Goal: Information Seeking & Learning: Learn about a topic

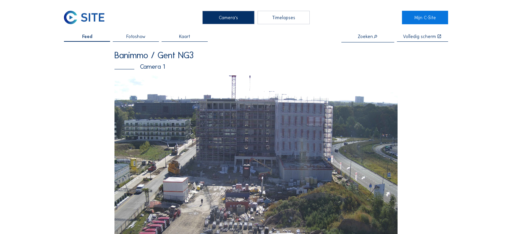
click at [210, 123] on img at bounding box center [255, 154] width 283 height 159
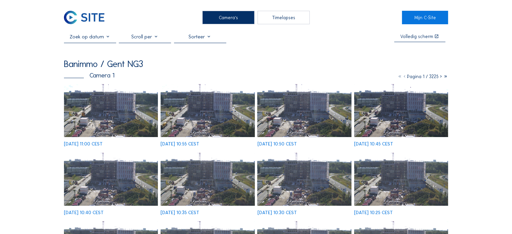
click at [160, 39] on div at bounding box center [145, 38] width 52 height 9
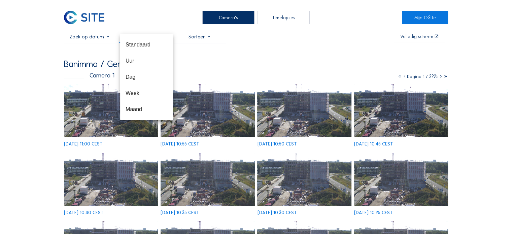
click at [108, 39] on input "text" at bounding box center [90, 37] width 52 height 6
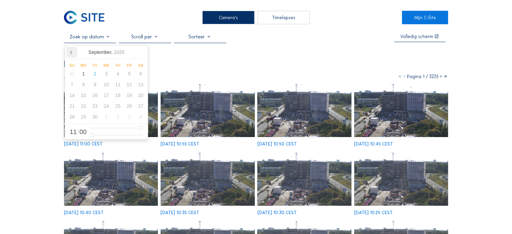
click at [72, 51] on icon at bounding box center [71, 52] width 2 height 3
click at [72, 51] on icon at bounding box center [71, 52] width 11 height 11
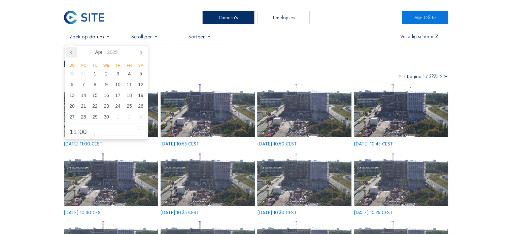
click at [72, 51] on icon at bounding box center [71, 52] width 11 height 11
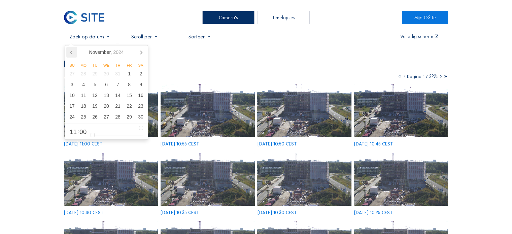
click at [72, 51] on icon at bounding box center [71, 52] width 11 height 11
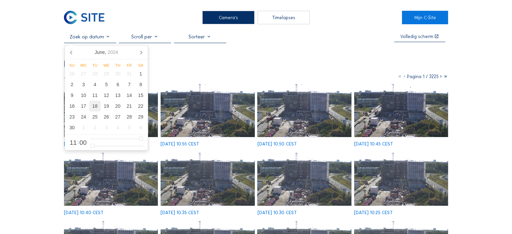
click at [95, 109] on div "18" at bounding box center [94, 106] width 11 height 11
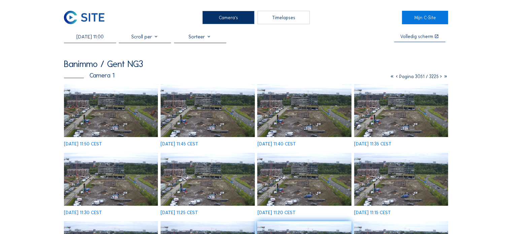
click at [219, 115] on img at bounding box center [208, 110] width 94 height 53
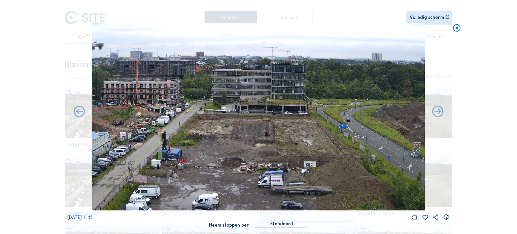
click at [434, 115] on icon at bounding box center [438, 112] width 14 height 14
click at [437, 113] on icon at bounding box center [438, 112] width 14 height 14
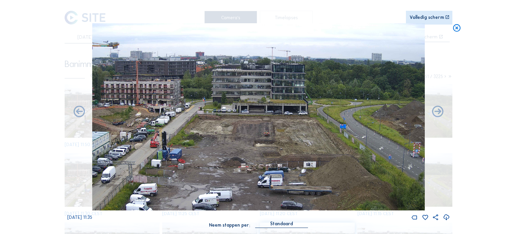
click at [437, 113] on icon at bounding box center [438, 112] width 14 height 14
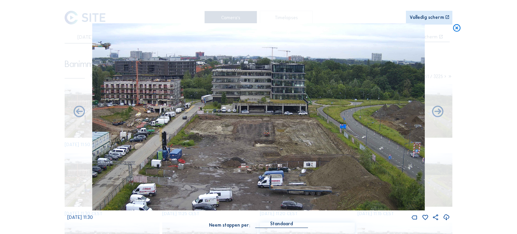
click at [437, 113] on icon at bounding box center [438, 112] width 14 height 14
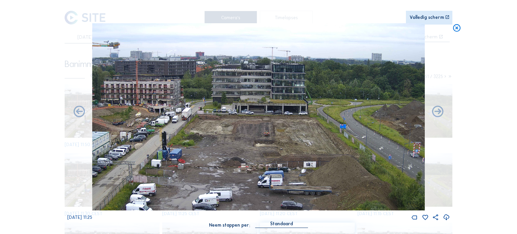
click at [437, 113] on icon at bounding box center [438, 112] width 14 height 14
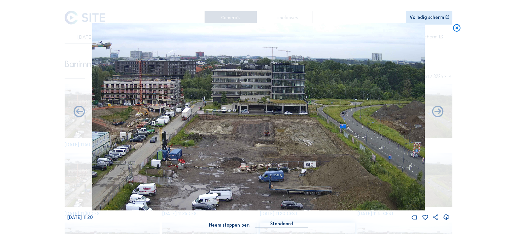
click at [437, 113] on icon at bounding box center [438, 112] width 14 height 14
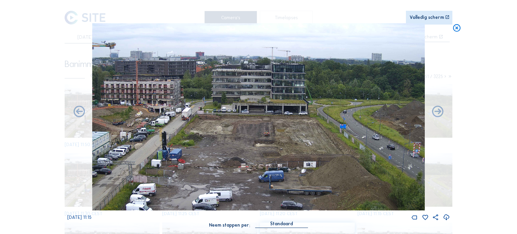
click at [456, 28] on icon at bounding box center [456, 27] width 9 height 9
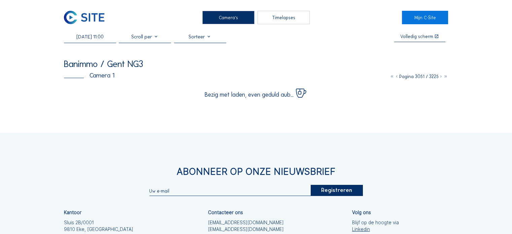
click at [104, 39] on input "[DATE] 11:00" at bounding box center [90, 37] width 52 height 6
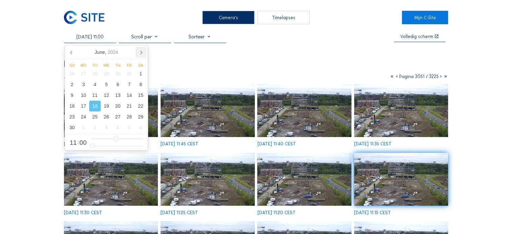
click at [142, 50] on icon at bounding box center [141, 52] width 11 height 11
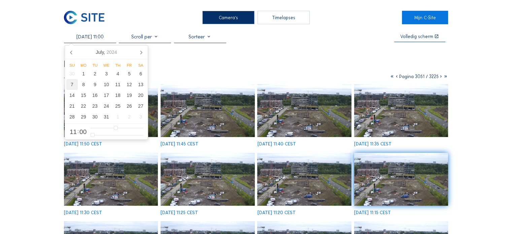
click at [72, 89] on div "7" at bounding box center [71, 84] width 11 height 11
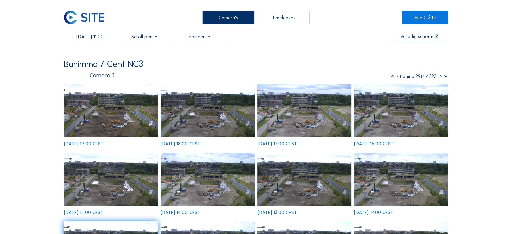
click at [110, 115] on img at bounding box center [111, 110] width 94 height 53
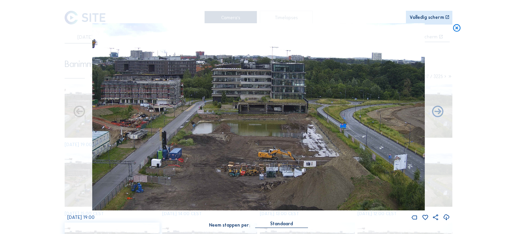
click at [456, 30] on icon at bounding box center [456, 27] width 9 height 9
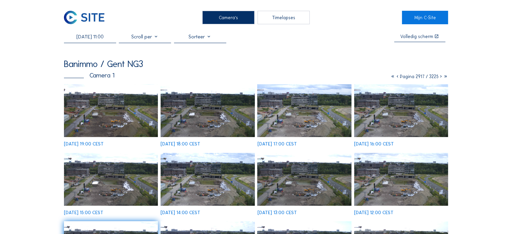
click at [105, 40] on input "[DATE] 11:00" at bounding box center [90, 37] width 52 height 6
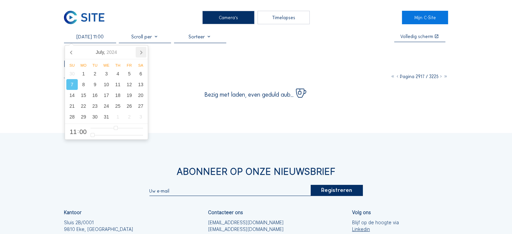
click at [138, 52] on icon at bounding box center [141, 52] width 11 height 11
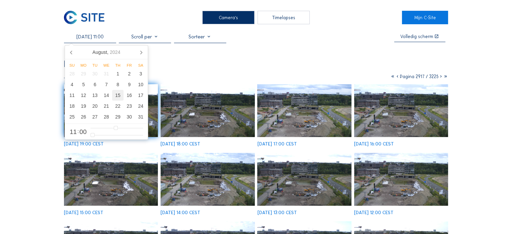
click at [118, 99] on div "15" at bounding box center [117, 95] width 11 height 11
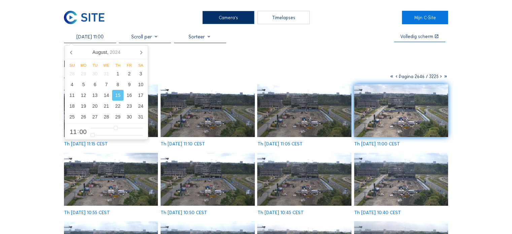
click at [270, 112] on img at bounding box center [304, 110] width 94 height 53
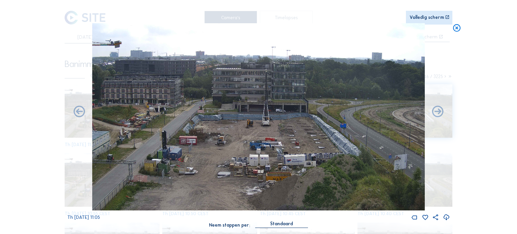
click at [456, 29] on icon at bounding box center [456, 27] width 9 height 9
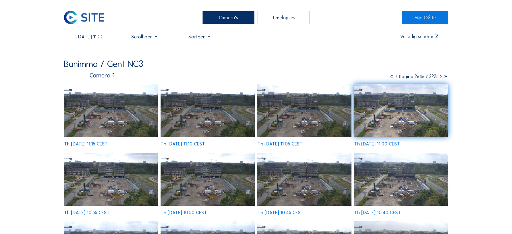
click at [203, 109] on img at bounding box center [208, 110] width 94 height 53
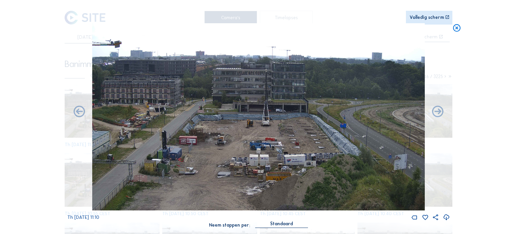
click at [458, 27] on icon at bounding box center [456, 27] width 9 height 9
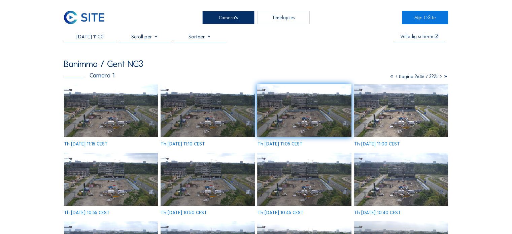
click at [106, 39] on input "[DATE] 11:00" at bounding box center [90, 37] width 52 height 6
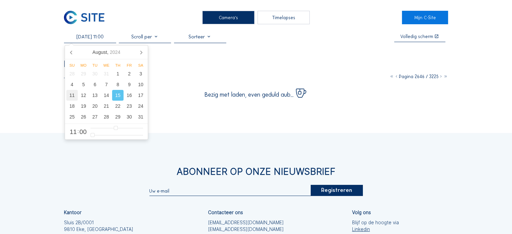
click at [75, 93] on div "11" at bounding box center [71, 95] width 11 height 11
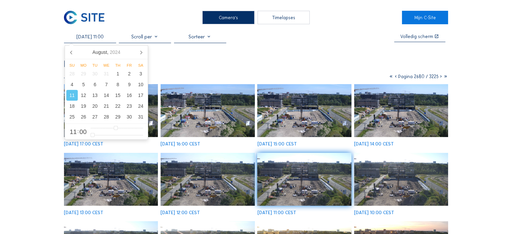
click at [228, 117] on img at bounding box center [208, 110] width 94 height 53
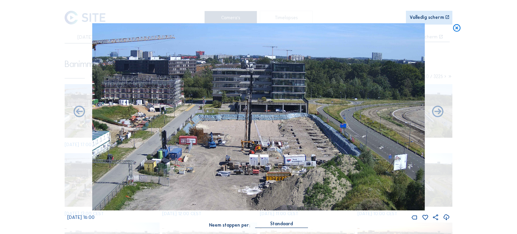
click at [459, 29] on icon at bounding box center [456, 27] width 9 height 9
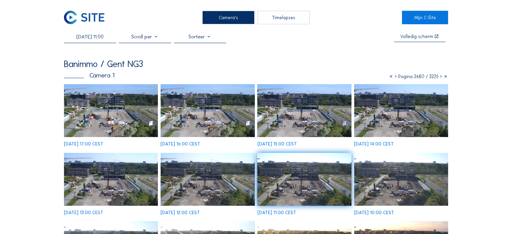
click at [87, 34] on input "[DATE] 11:00" at bounding box center [90, 37] width 52 height 6
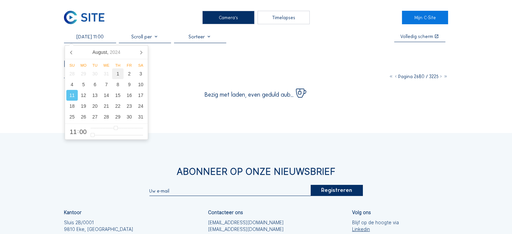
click at [118, 74] on div "1" at bounding box center [117, 73] width 11 height 11
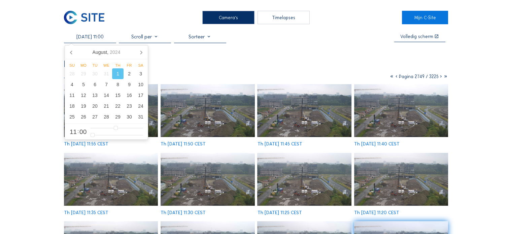
click at [201, 110] on img at bounding box center [208, 110] width 94 height 53
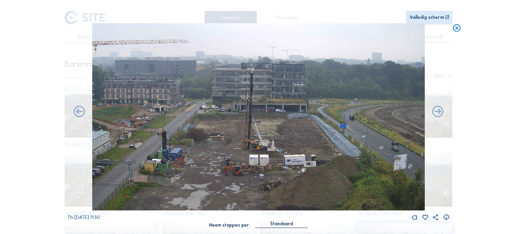
click at [455, 29] on icon at bounding box center [456, 27] width 9 height 9
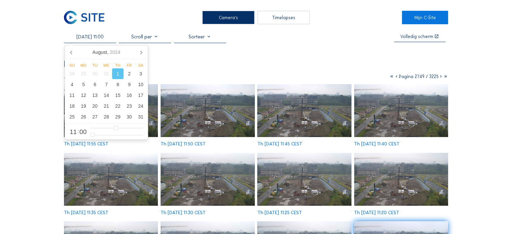
click at [106, 39] on input "[DATE] 11:00" at bounding box center [90, 37] width 52 height 6
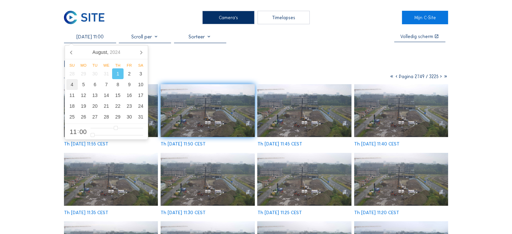
click at [76, 86] on div "4" at bounding box center [71, 84] width 11 height 11
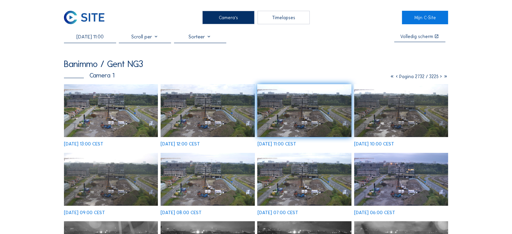
click at [334, 165] on img at bounding box center [304, 179] width 94 height 53
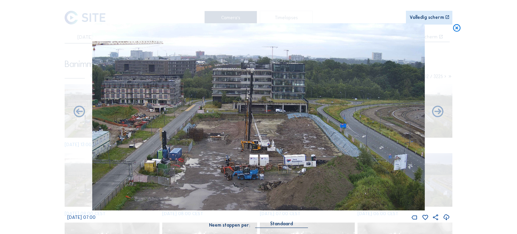
click at [455, 25] on icon at bounding box center [456, 27] width 9 height 9
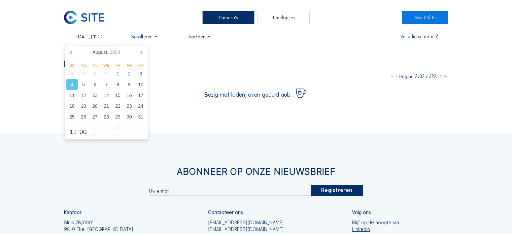
click at [95, 35] on input "[DATE] 11:00" at bounding box center [90, 37] width 52 height 6
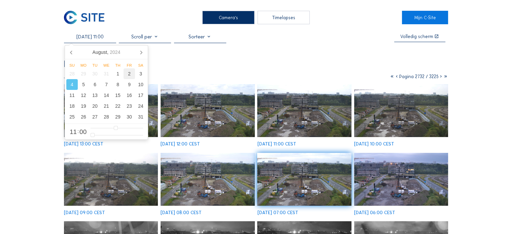
click at [133, 75] on div "2" at bounding box center [129, 73] width 11 height 11
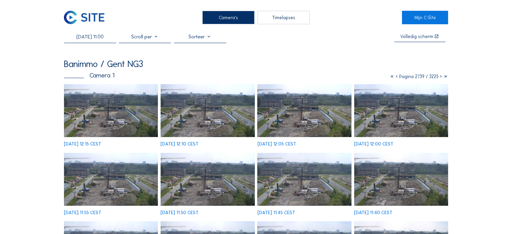
click at [210, 126] on img at bounding box center [208, 110] width 94 height 53
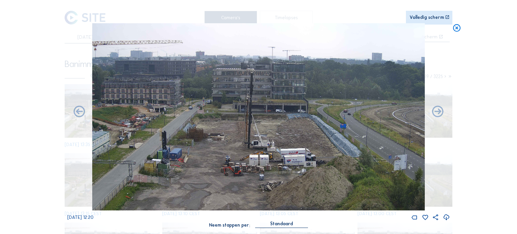
click at [455, 24] on icon at bounding box center [456, 27] width 9 height 9
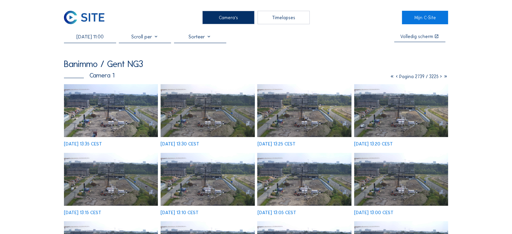
click at [101, 40] on input "[DATE] 11:00" at bounding box center [90, 37] width 52 height 6
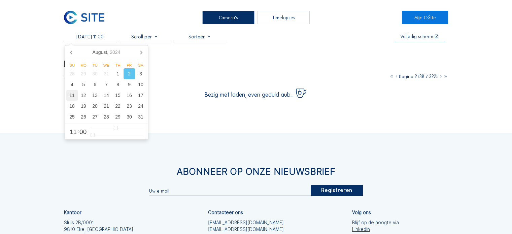
click at [72, 95] on div "11" at bounding box center [71, 95] width 11 height 11
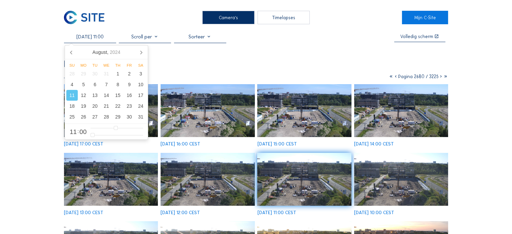
click at [229, 125] on img at bounding box center [208, 110] width 94 height 53
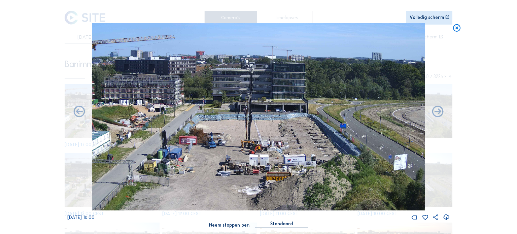
click at [458, 28] on icon at bounding box center [456, 27] width 9 height 9
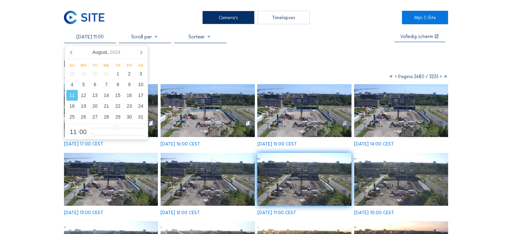
click at [84, 39] on input "[DATE] 11:00" at bounding box center [90, 37] width 52 height 6
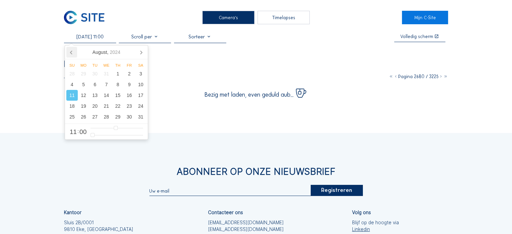
click at [73, 53] on icon at bounding box center [71, 52] width 11 height 11
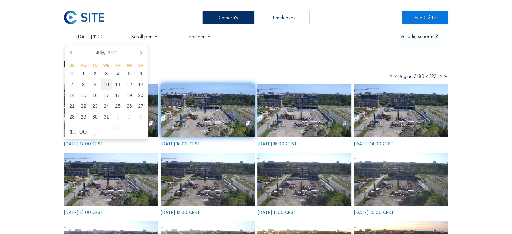
click at [106, 87] on div "10" at bounding box center [106, 84] width 11 height 11
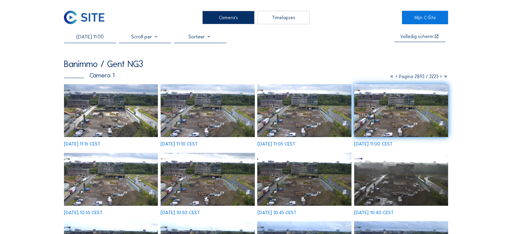
click at [235, 118] on img at bounding box center [208, 110] width 94 height 53
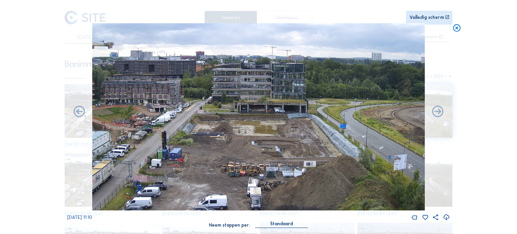
click at [458, 31] on icon at bounding box center [456, 27] width 9 height 9
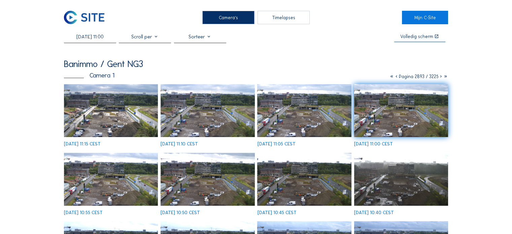
click at [91, 37] on input "[DATE] 11:00" at bounding box center [90, 37] width 52 height 6
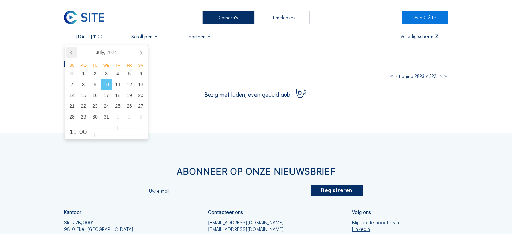
click at [68, 52] on icon at bounding box center [71, 52] width 11 height 11
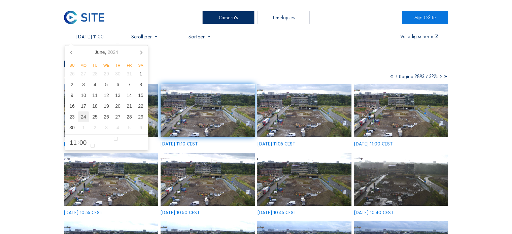
click at [86, 113] on div "24" at bounding box center [83, 116] width 11 height 11
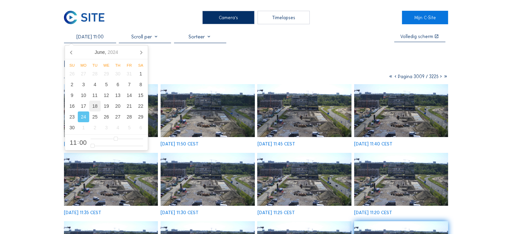
click at [96, 106] on div "18" at bounding box center [94, 106] width 11 height 11
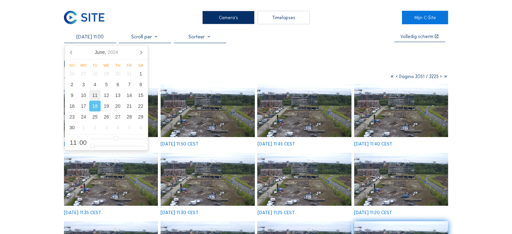
click at [96, 96] on div "11" at bounding box center [94, 95] width 11 height 11
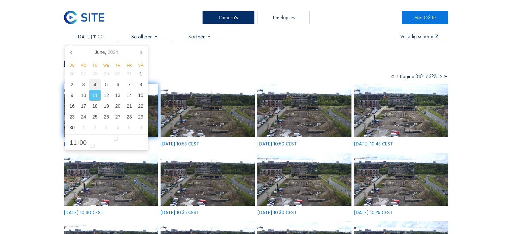
click at [97, 82] on div "4" at bounding box center [94, 84] width 11 height 11
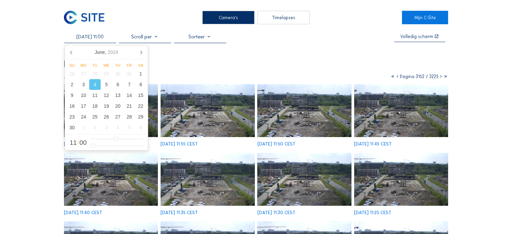
click at [334, 106] on img at bounding box center [304, 110] width 94 height 53
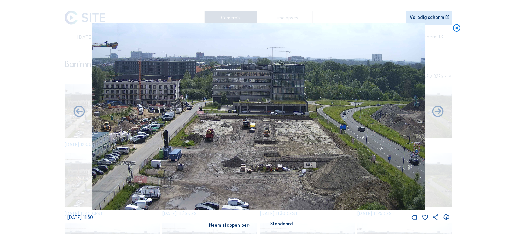
click at [457, 29] on icon at bounding box center [456, 27] width 9 height 9
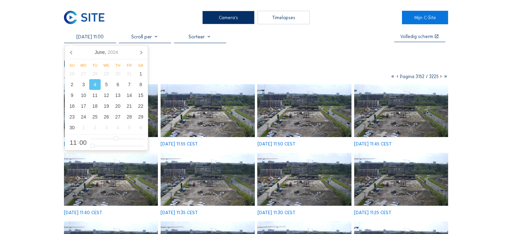
click at [80, 35] on input "[DATE] 11:00" at bounding box center [90, 37] width 52 height 6
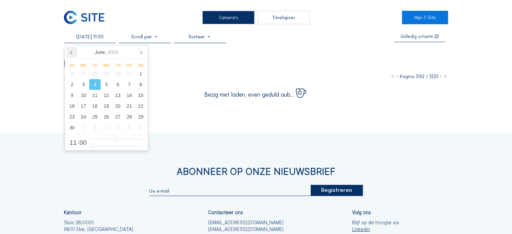
click at [74, 53] on icon at bounding box center [71, 52] width 11 height 11
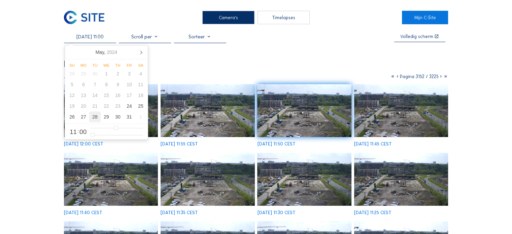
click at [93, 117] on div "28" at bounding box center [94, 116] width 11 height 11
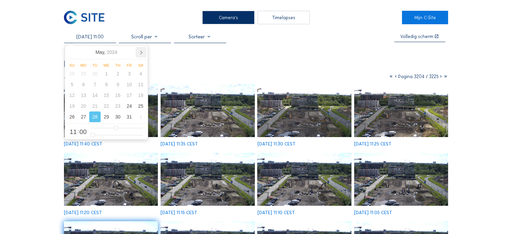
click at [138, 52] on icon at bounding box center [141, 52] width 11 height 11
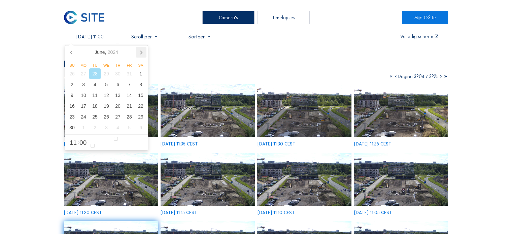
click at [138, 52] on icon at bounding box center [141, 52] width 11 height 11
click at [74, 83] on div "4" at bounding box center [71, 84] width 11 height 11
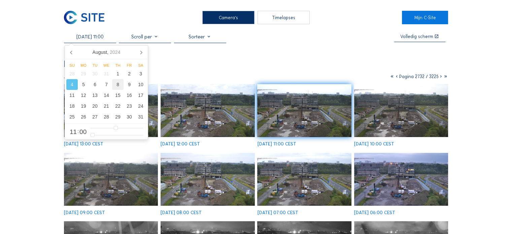
click at [117, 83] on div "8" at bounding box center [117, 84] width 11 height 11
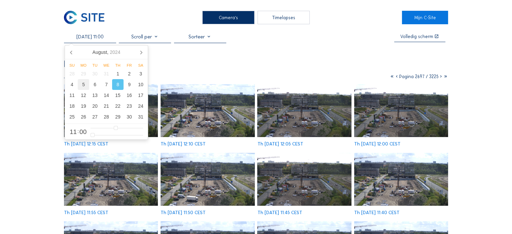
click at [82, 86] on div "5" at bounding box center [83, 84] width 11 height 11
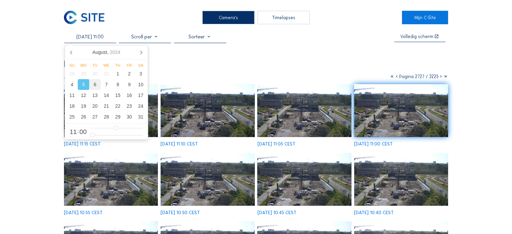
click at [97, 85] on div "6" at bounding box center [94, 84] width 11 height 11
type input "[DATE] 11:00"
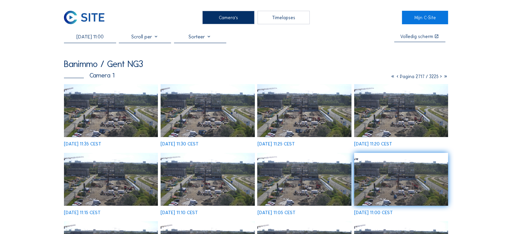
click at [214, 115] on img at bounding box center [208, 110] width 94 height 53
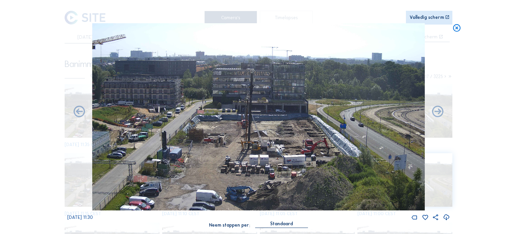
click at [454, 33] on div "Scroll om door de tijd te reizen | Druk op de 'Alt'-[PERSON_NAME] + scroll om t…" at bounding box center [258, 117] width 517 height 234
click at [461, 27] on icon at bounding box center [456, 27] width 9 height 9
